Goal: Register for event/course

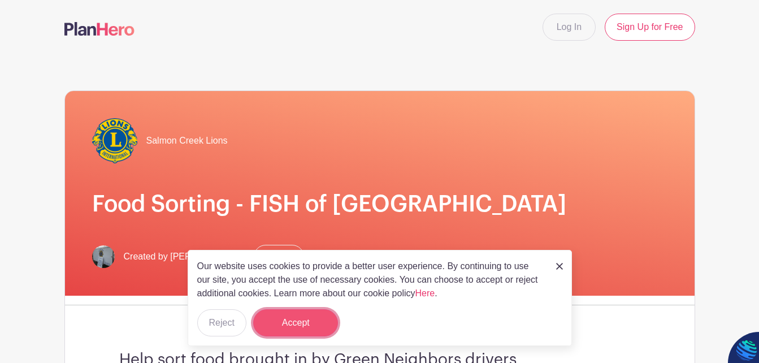
click at [320, 315] on button "Accept" at bounding box center [295, 322] width 85 height 27
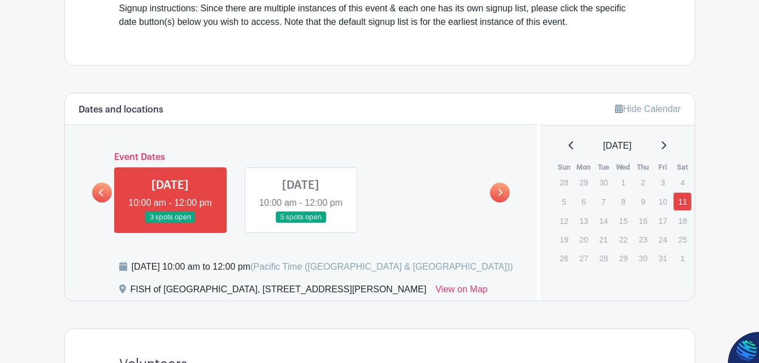
scroll to position [393, 0]
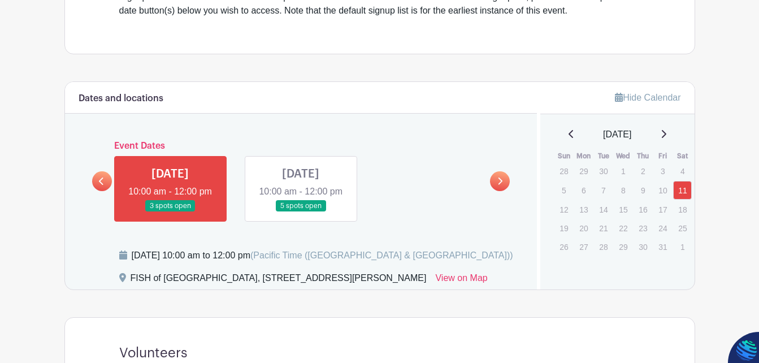
click at [170, 212] on link at bounding box center [170, 212] width 0 height 0
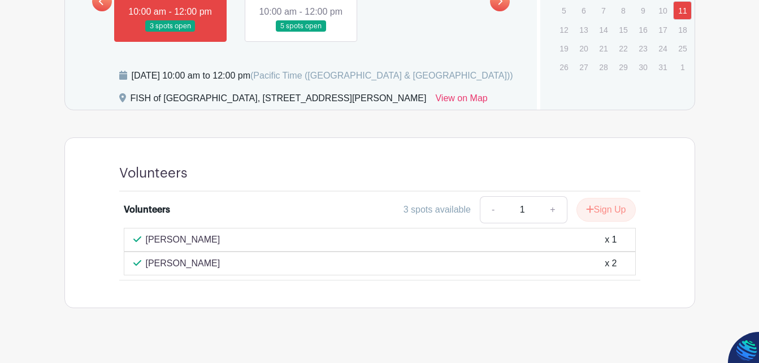
scroll to position [588, 0]
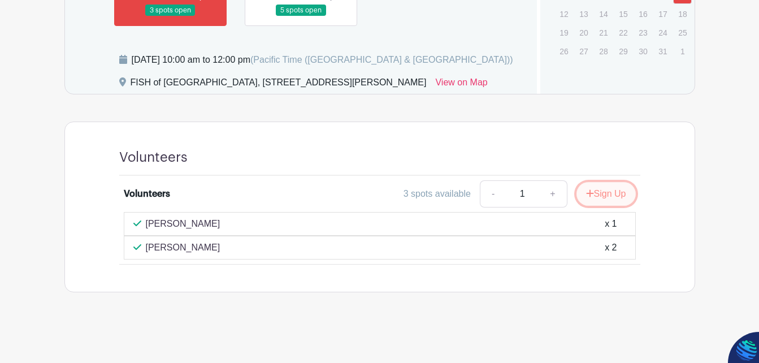
click at [610, 197] on button "Sign Up" at bounding box center [606, 194] width 59 height 24
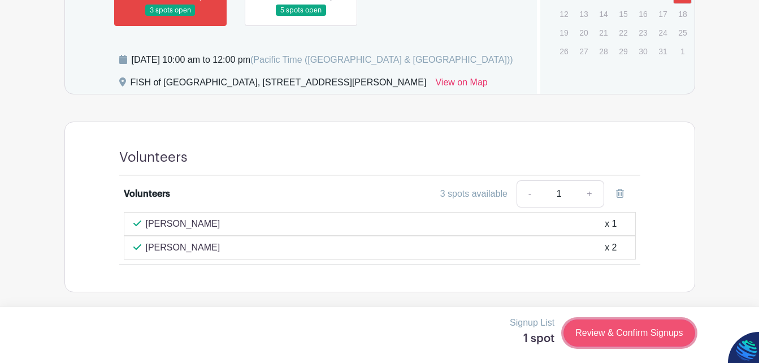
click at [609, 333] on link "Review & Confirm Signups" at bounding box center [629, 332] width 131 height 27
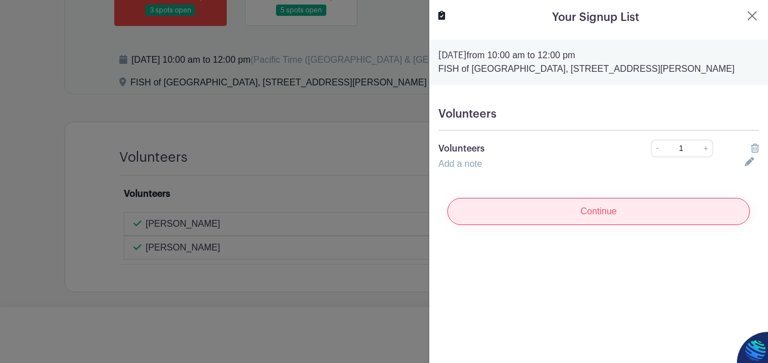
click at [595, 212] on input "Continue" at bounding box center [598, 211] width 302 height 27
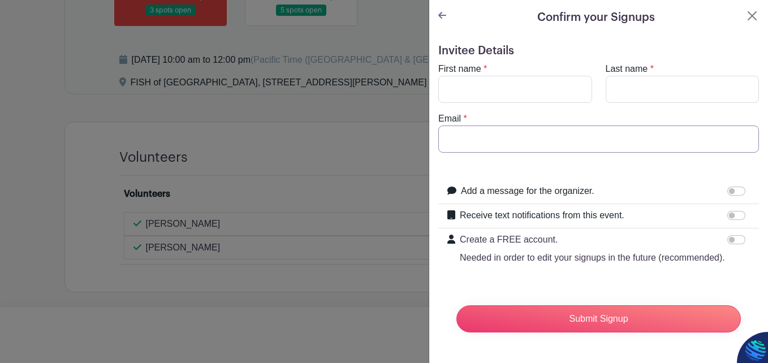
type input "[EMAIL_ADDRESS][DOMAIN_NAME]"
click at [493, 91] on input "First name" at bounding box center [515, 89] width 154 height 27
type input "[PERSON_NAME]"
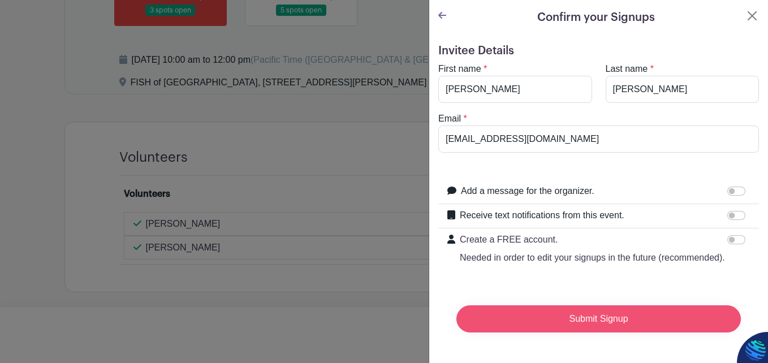
click at [598, 331] on input "Submit Signup" at bounding box center [598, 318] width 284 height 27
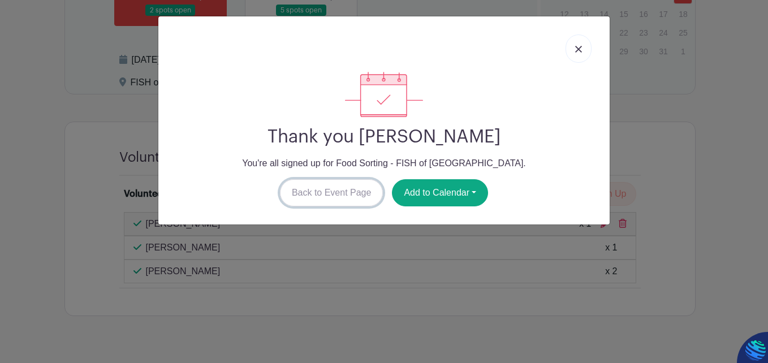
click at [319, 194] on link "Back to Event Page" at bounding box center [331, 192] width 103 height 27
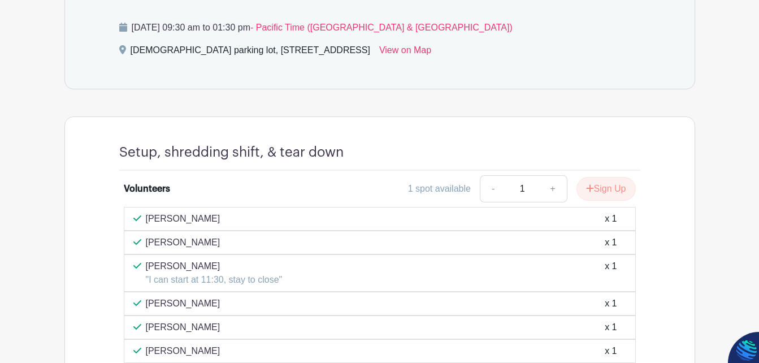
scroll to position [471, 0]
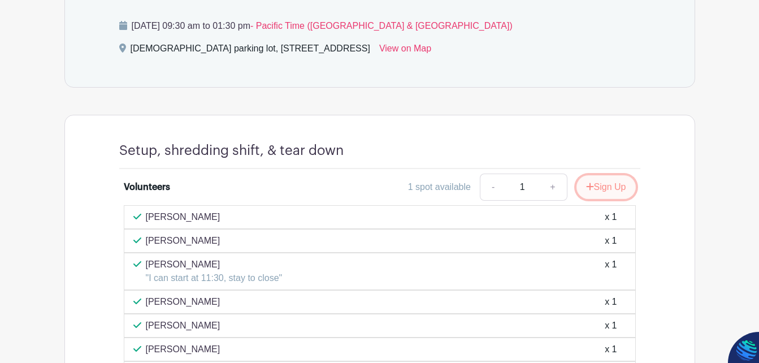
click at [614, 185] on button "Sign Up" at bounding box center [606, 187] width 59 height 24
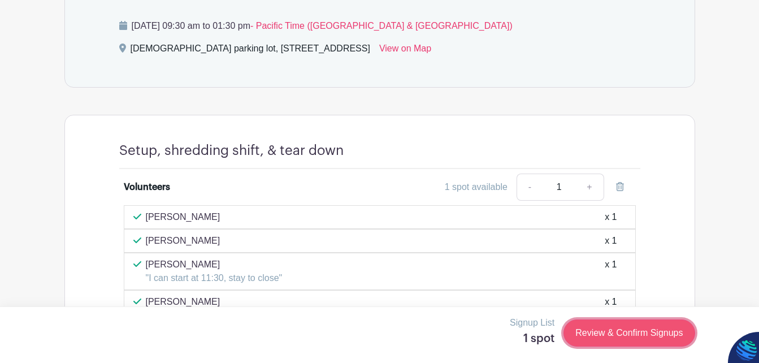
click at [642, 331] on link "Review & Confirm Signups" at bounding box center [629, 332] width 131 height 27
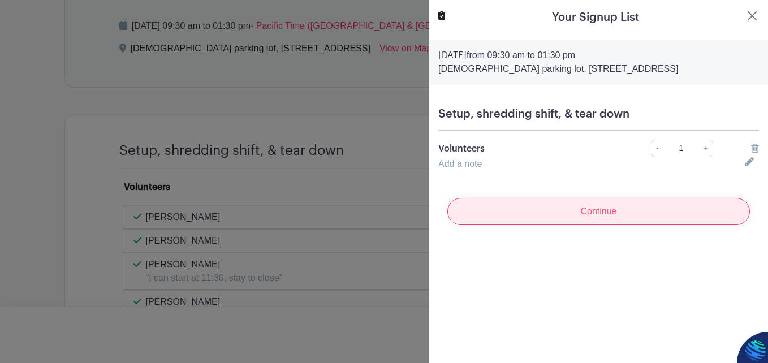
click at [662, 219] on input "Continue" at bounding box center [598, 211] width 302 height 27
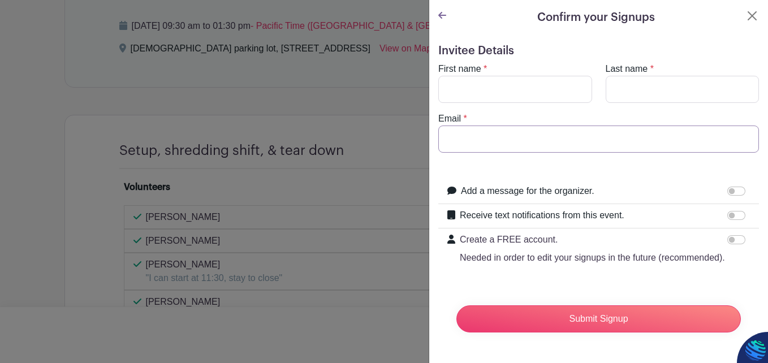
type input "[EMAIL_ADDRESS][DOMAIN_NAME]"
click at [513, 94] on input "First name" at bounding box center [515, 89] width 154 height 27
type input "[PERSON_NAME]"
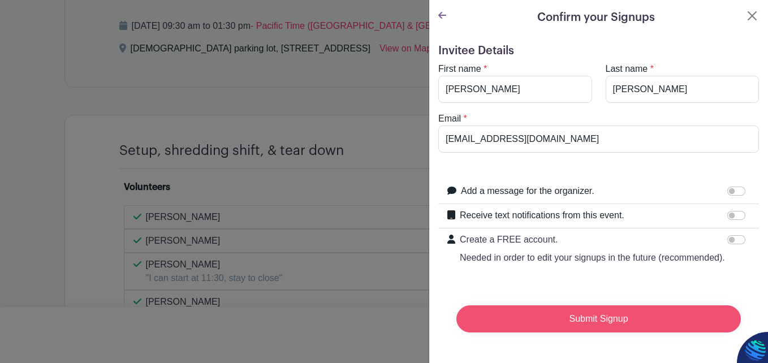
click at [588, 329] on input "Submit Signup" at bounding box center [598, 318] width 284 height 27
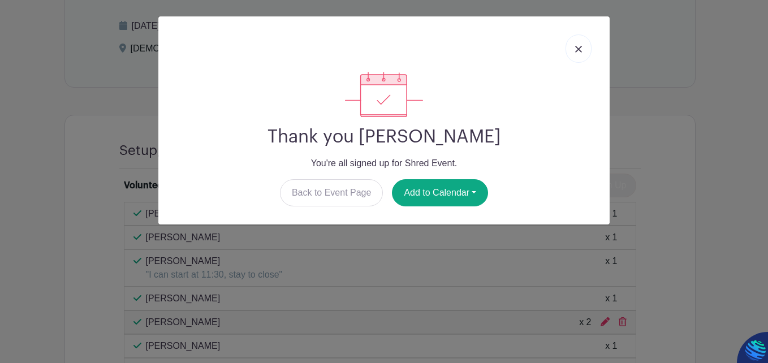
click at [579, 50] on img at bounding box center [578, 49] width 7 height 7
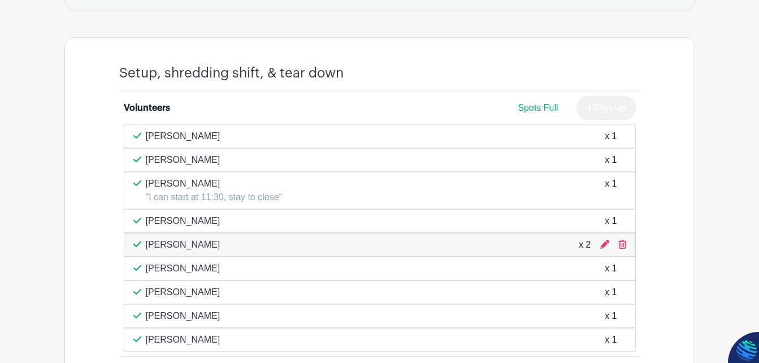
scroll to position [566, 0]
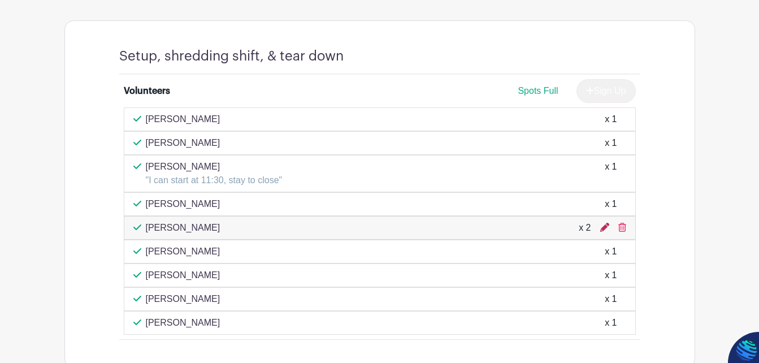
click at [605, 227] on icon at bounding box center [604, 227] width 9 height 9
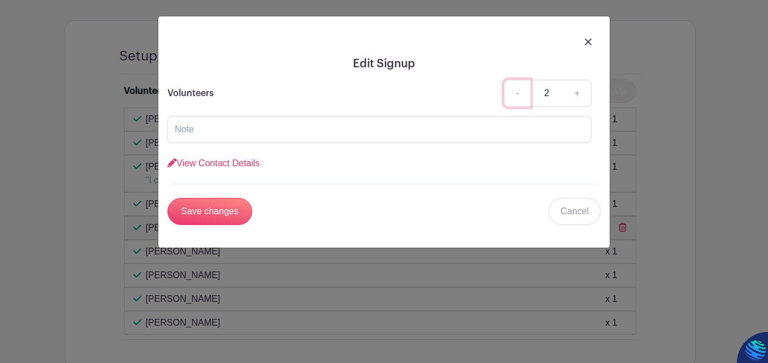
click at [515, 96] on link "-" at bounding box center [517, 93] width 26 height 27
type input "1"
click at [197, 211] on input "Save changes" at bounding box center [209, 211] width 85 height 27
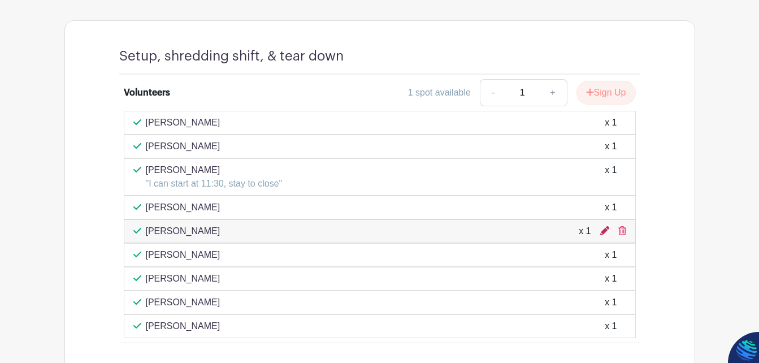
click at [606, 231] on icon at bounding box center [604, 230] width 9 height 9
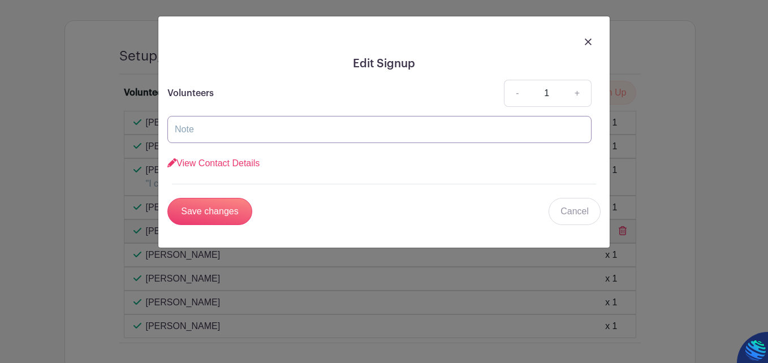
click at [219, 135] on input "text" at bounding box center [379, 129] width 424 height 27
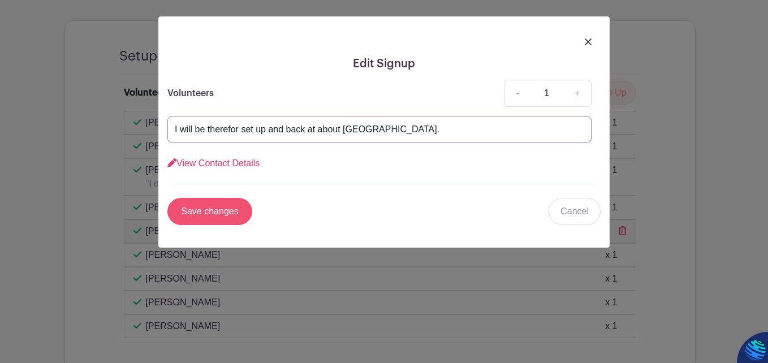
type input "I will be therefor set up and back at about Noon."
click at [223, 207] on input "Save changes" at bounding box center [209, 211] width 85 height 27
